Goal: Information Seeking & Learning: Learn about a topic

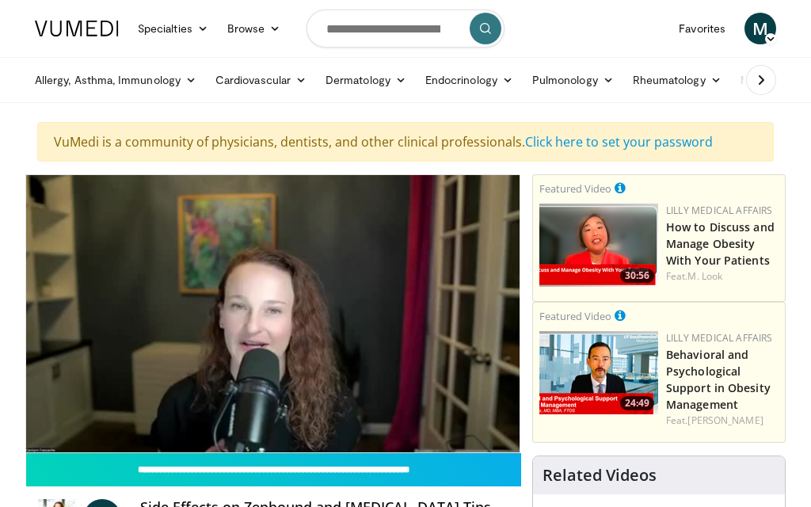
click at [142, 442] on div "10 seconds Tap to unmute" at bounding box center [272, 313] width 493 height 277
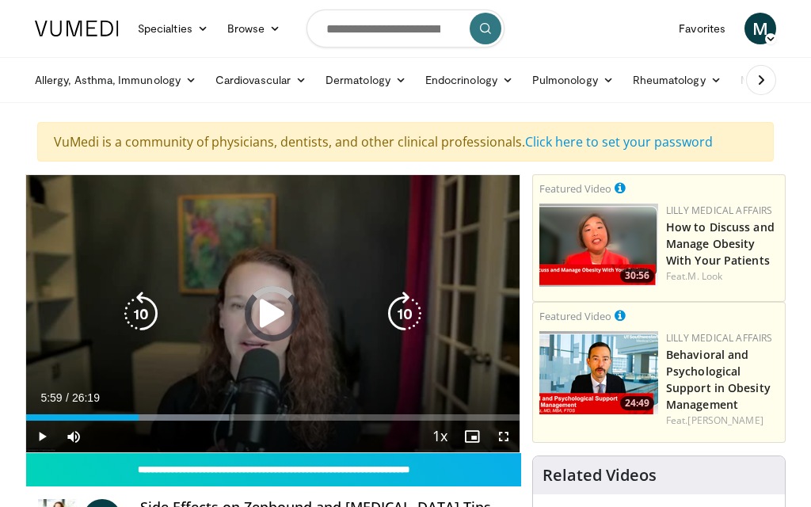
click at [139, 420] on div "Progress Bar" at bounding box center [82, 417] width 112 height 6
click at [158, 415] on div "Progress Bar" at bounding box center [96, 417] width 140 height 6
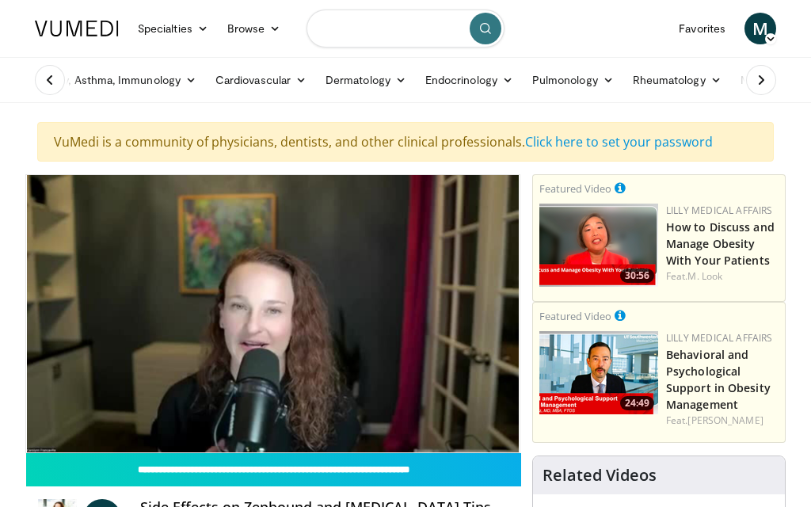
click at [363, 21] on input "Search topics, interventions" at bounding box center [405, 28] width 198 height 38
type input "**********"
click at [488, 25] on icon "submit" at bounding box center [485, 28] width 13 height 13
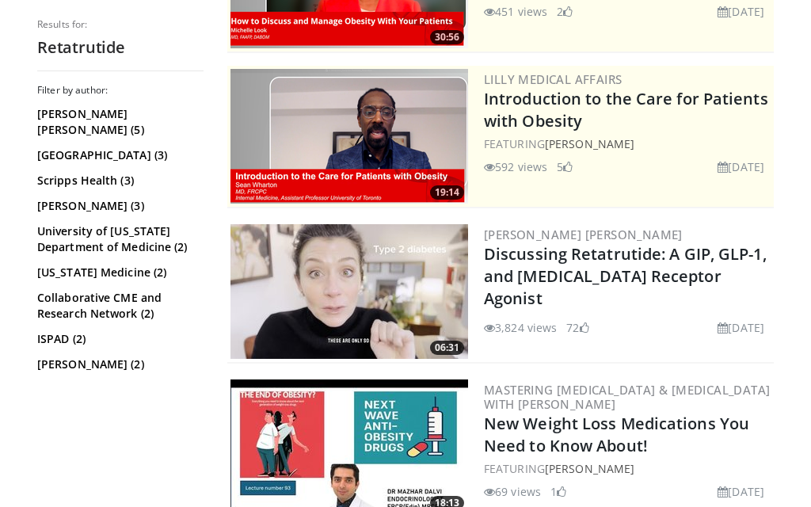
scroll to position [310, 0]
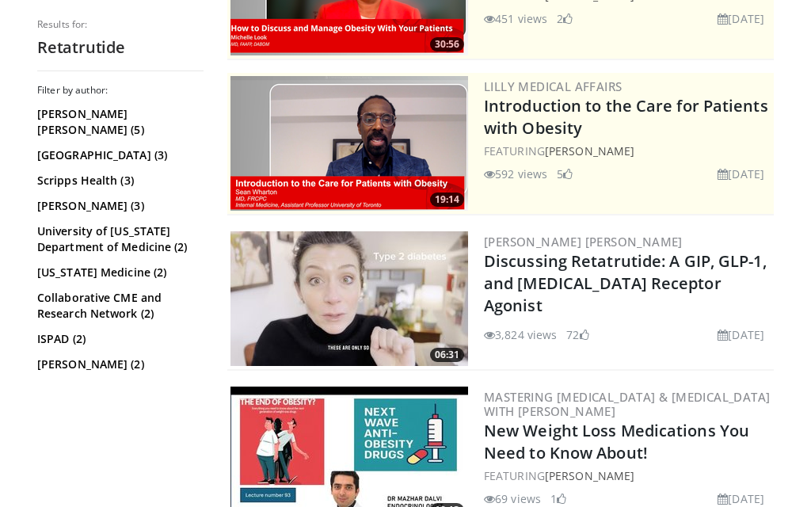
click at [297, 279] on img at bounding box center [348, 298] width 237 height 135
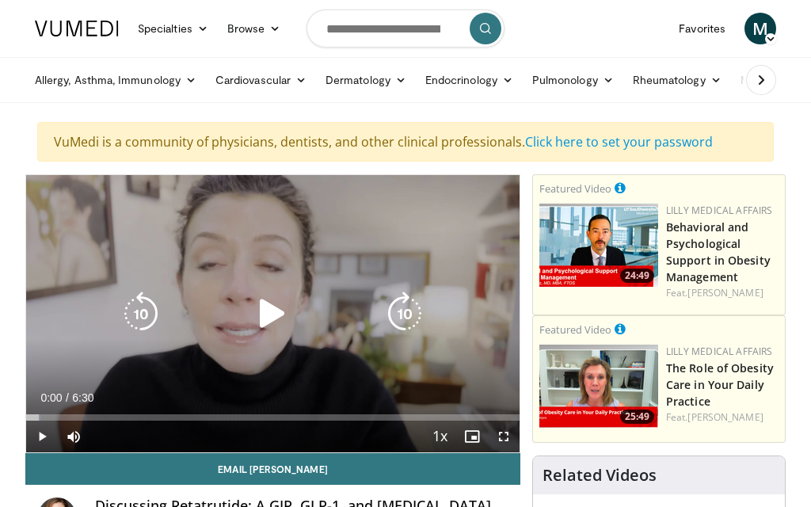
click at [263, 306] on icon "Video Player" at bounding box center [272, 313] width 44 height 44
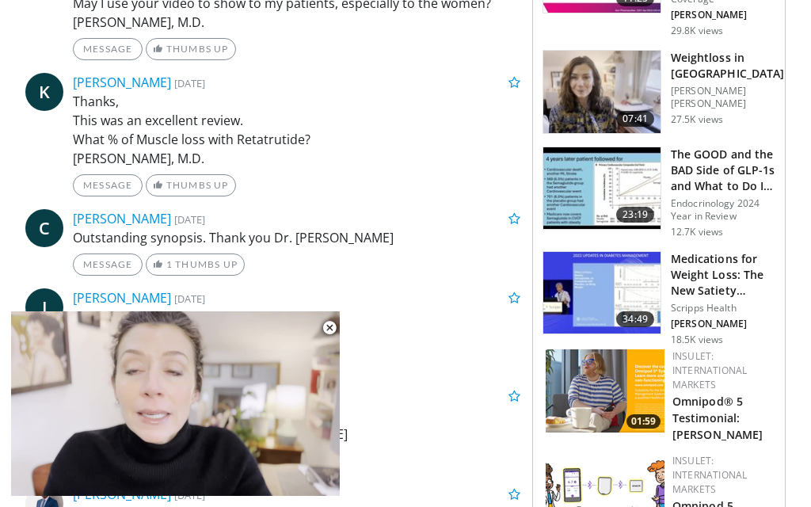
scroll to position [1361, 0]
